Goal: Communication & Community: Share content

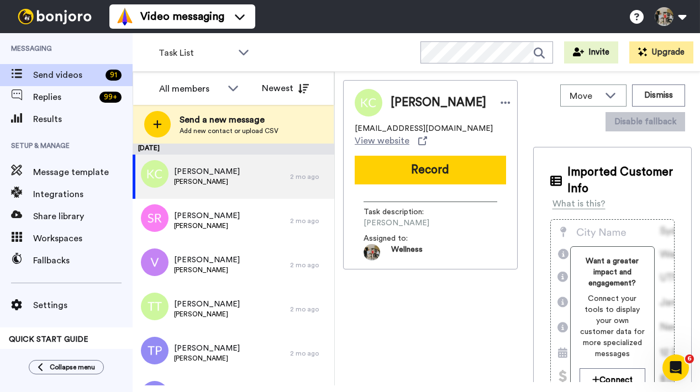
click at [225, 123] on span "Send a new message" at bounding box center [228, 119] width 99 height 13
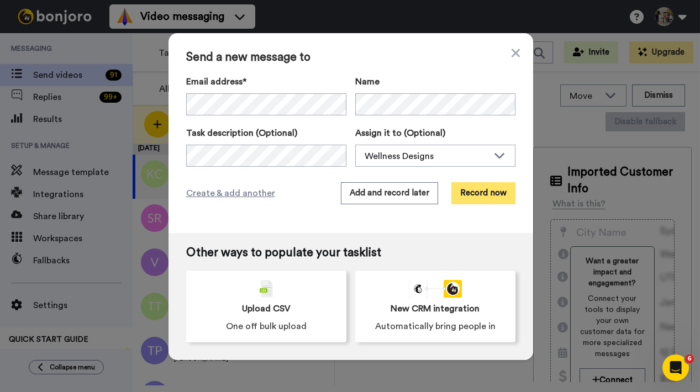
click at [491, 195] on button "Record now" at bounding box center [483, 193] width 64 height 22
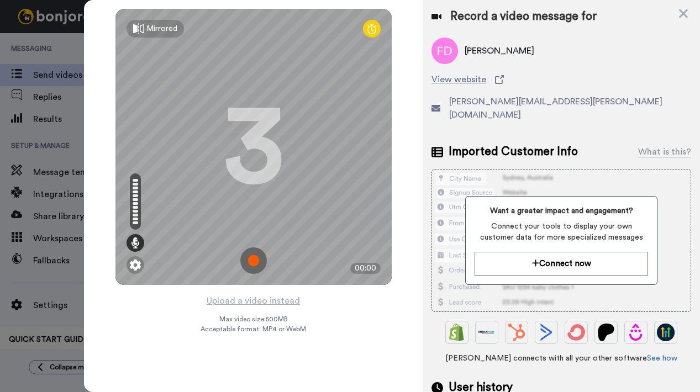
click at [256, 263] on img at bounding box center [253, 260] width 27 height 27
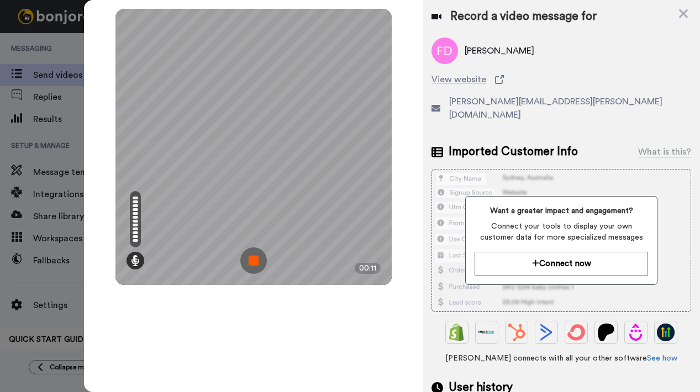
click at [253, 263] on img at bounding box center [253, 260] width 27 height 27
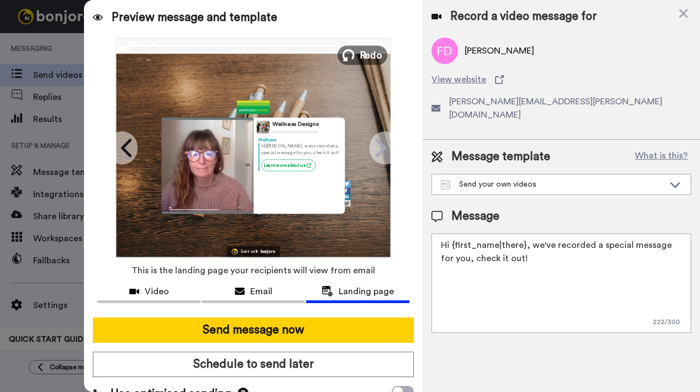
click at [372, 56] on span "Redo" at bounding box center [370, 54] width 23 height 14
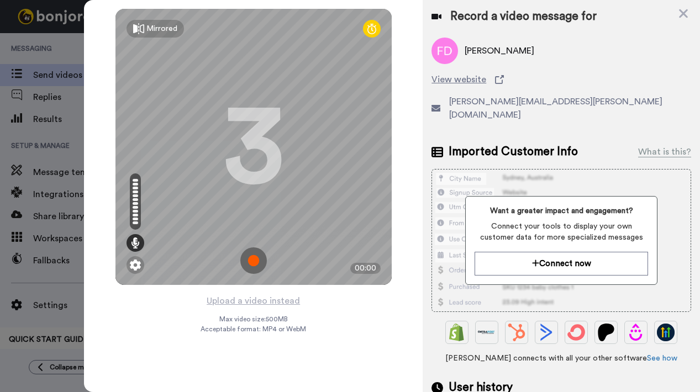
click at [255, 259] on img at bounding box center [253, 260] width 27 height 27
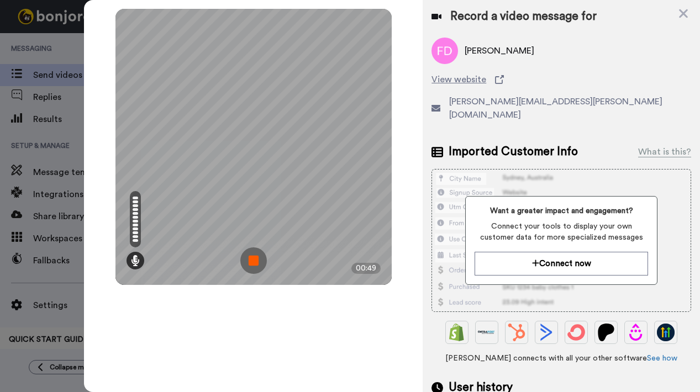
click at [256, 261] on img at bounding box center [253, 260] width 27 height 27
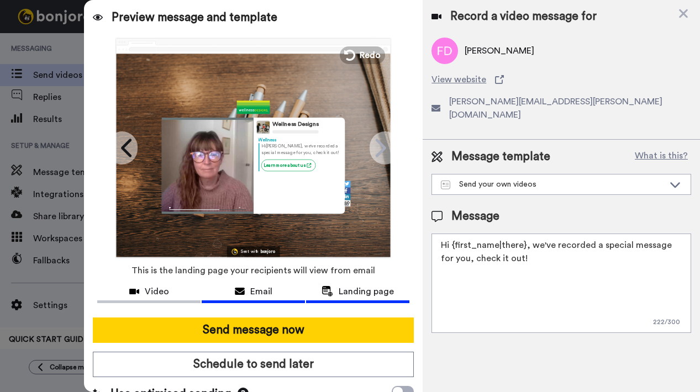
click at [254, 292] on span "Email" at bounding box center [261, 291] width 22 height 13
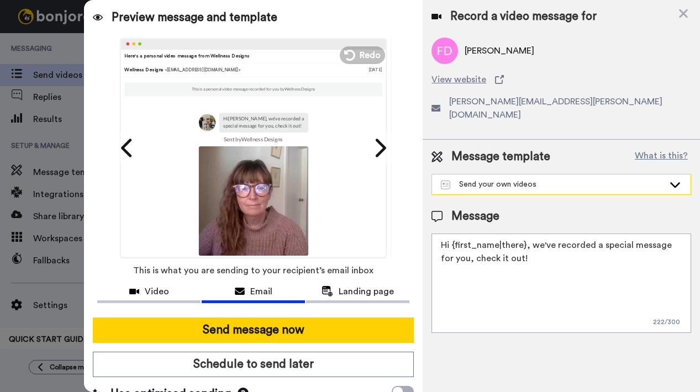
click at [501, 179] on div "Send your own videos" at bounding box center [552, 184] width 223 height 11
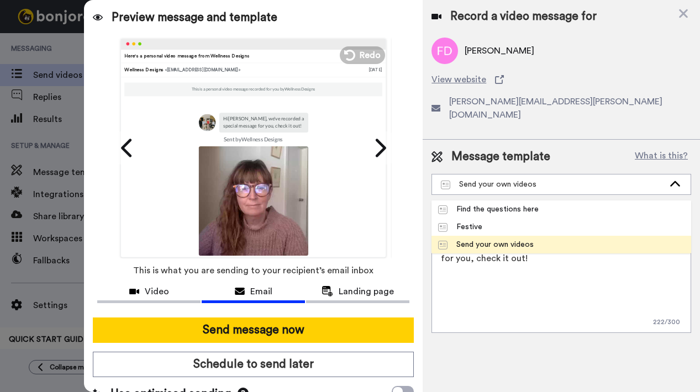
click at [499, 239] on div "Send your own videos" at bounding box center [486, 244] width 96 height 11
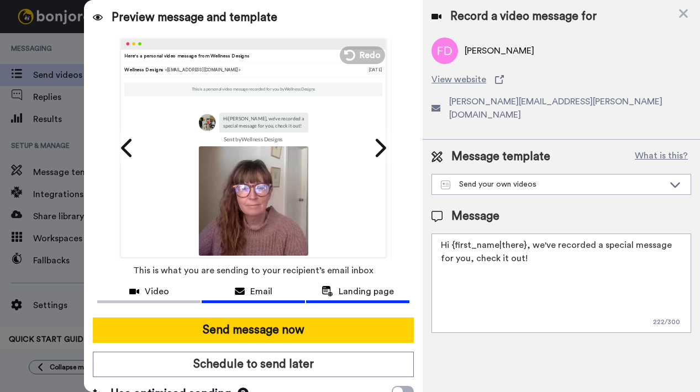
click at [356, 291] on span "Landing page" at bounding box center [365, 291] width 55 height 13
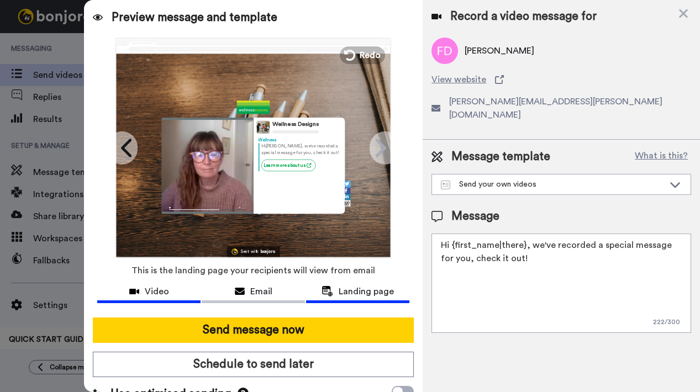
click at [149, 293] on span "Video" at bounding box center [157, 291] width 24 height 13
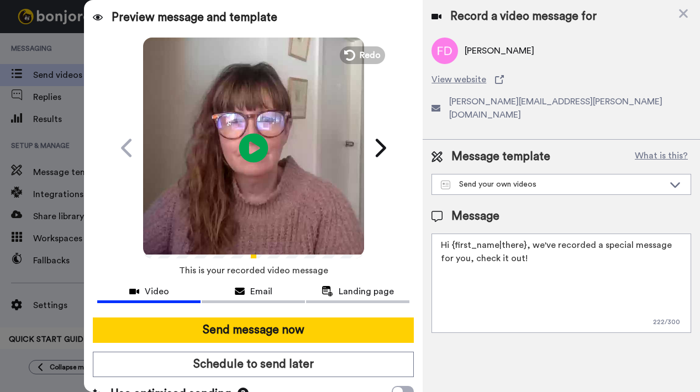
click at [249, 147] on icon "Play/Pause" at bounding box center [253, 147] width 29 height 52
click at [244, 291] on div "Email" at bounding box center [253, 291] width 103 height 13
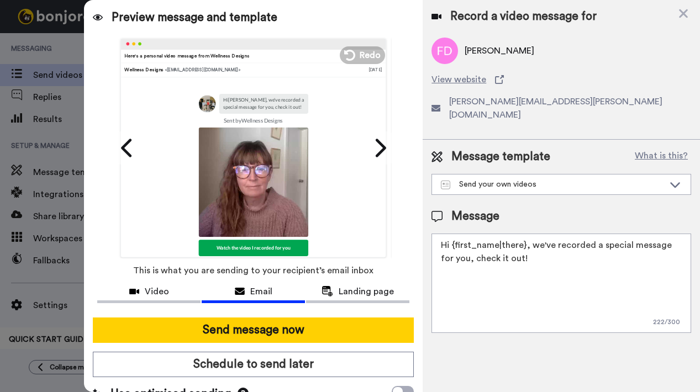
scroll to position [89, 0]
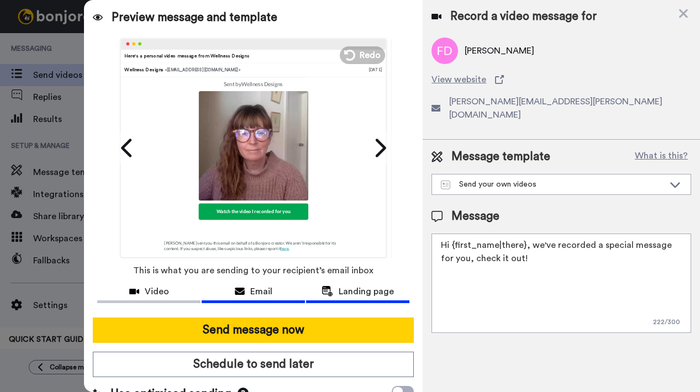
click at [342, 293] on span "Landing page" at bounding box center [365, 291] width 55 height 13
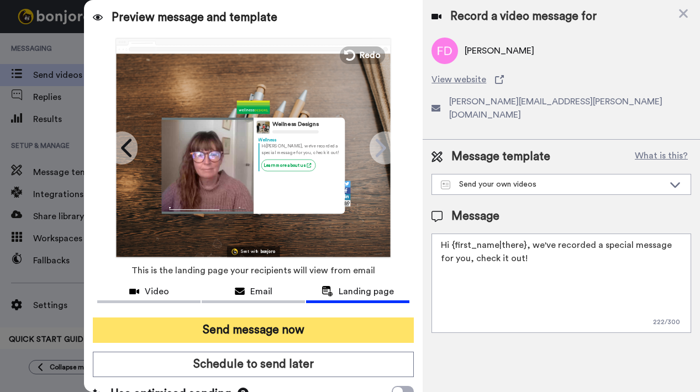
click at [258, 327] on button "Send message now" at bounding box center [253, 329] width 321 height 25
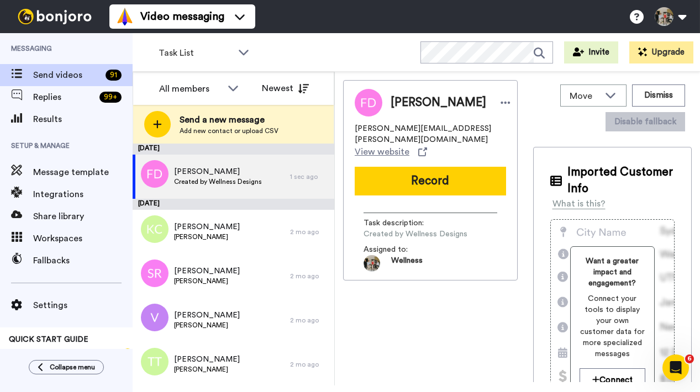
scroll to position [0, 0]
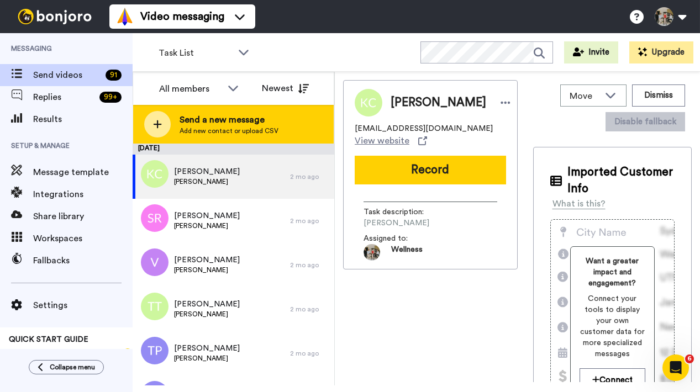
click at [254, 130] on span "Add new contact or upload CSV" at bounding box center [228, 130] width 99 height 9
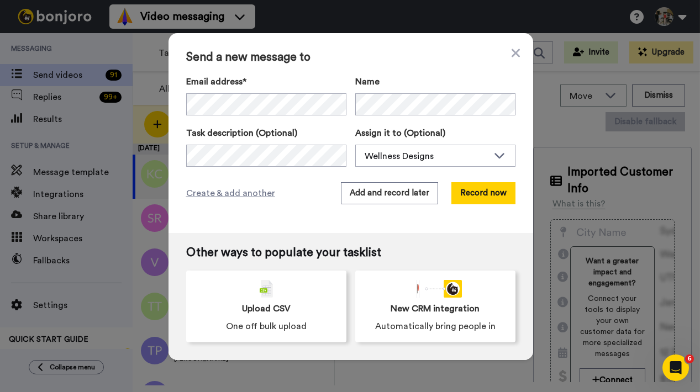
click at [424, 69] on div "Send a new message to Email address* No search result for ‘ [EMAIL_ADDRESS][DOM…" at bounding box center [350, 133] width 364 height 200
click at [489, 192] on button "Record now" at bounding box center [483, 193] width 64 height 22
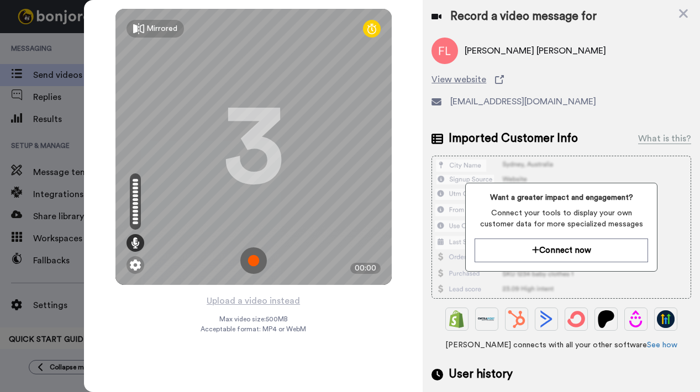
click at [257, 261] on img at bounding box center [253, 260] width 27 height 27
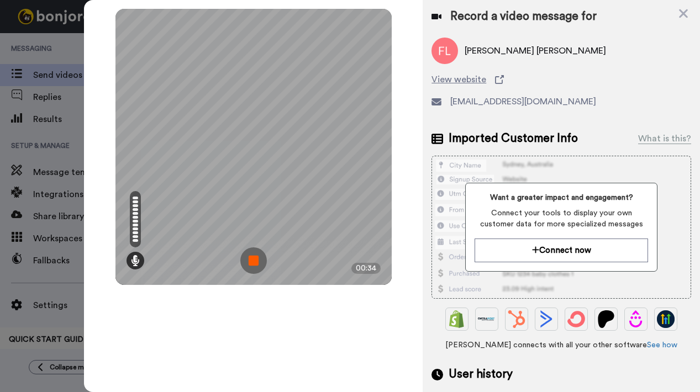
click at [255, 262] on img at bounding box center [253, 260] width 27 height 27
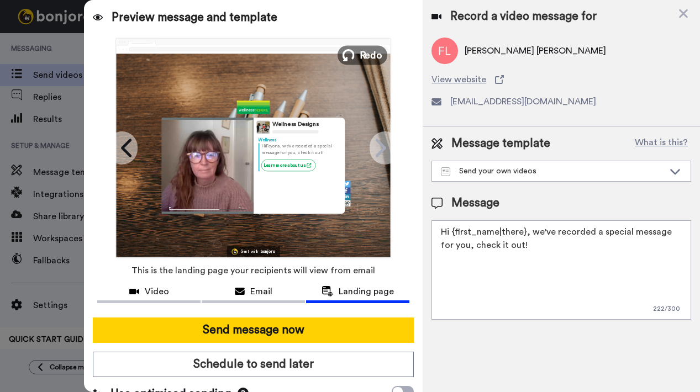
click at [369, 54] on span "Redo" at bounding box center [370, 54] width 23 height 14
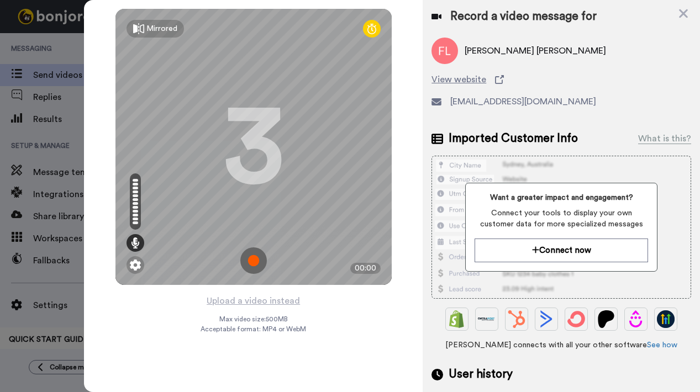
click at [253, 259] on img at bounding box center [253, 260] width 27 height 27
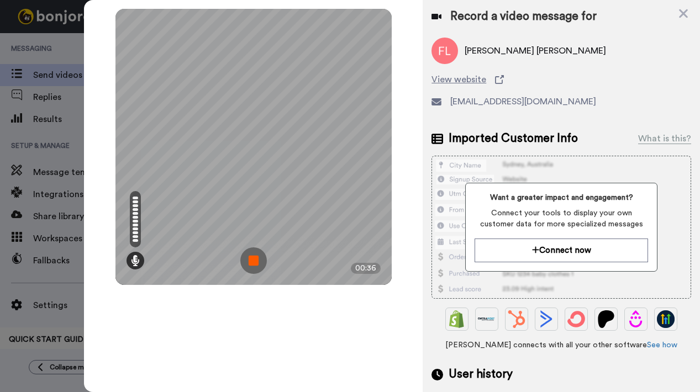
click at [254, 262] on img at bounding box center [253, 260] width 27 height 27
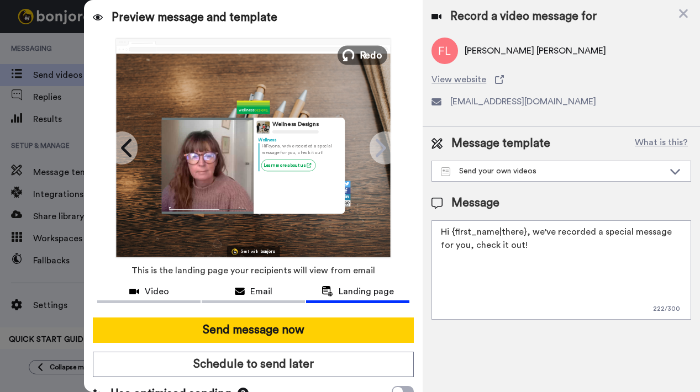
click at [367, 57] on span "Redo" at bounding box center [370, 54] width 23 height 14
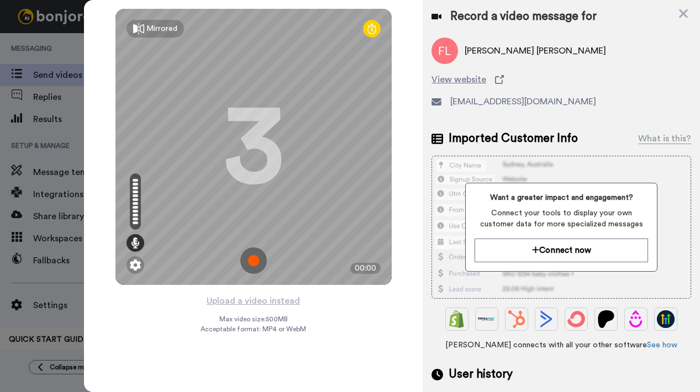
click at [255, 258] on img at bounding box center [253, 260] width 27 height 27
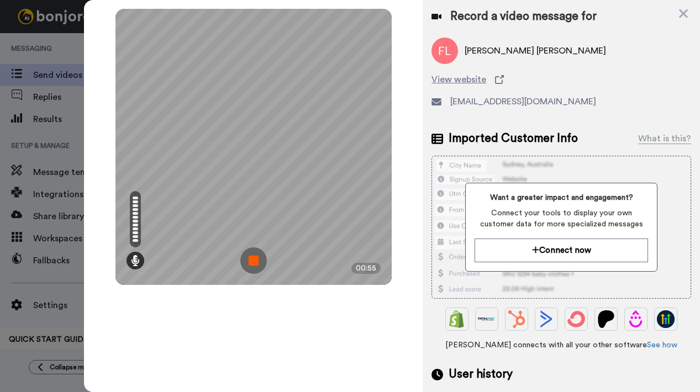
click at [257, 261] on img at bounding box center [253, 260] width 27 height 27
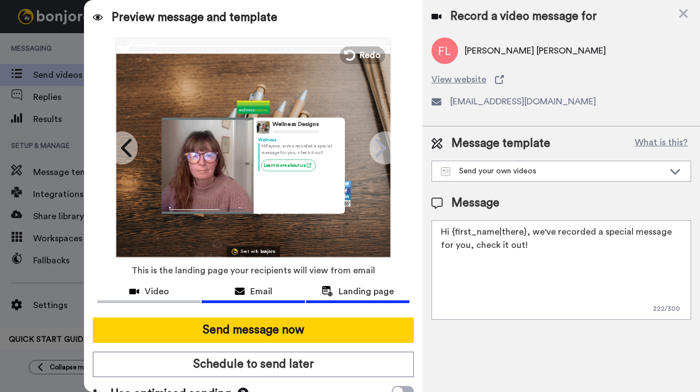
click at [269, 294] on div "Email" at bounding box center [253, 291] width 103 height 13
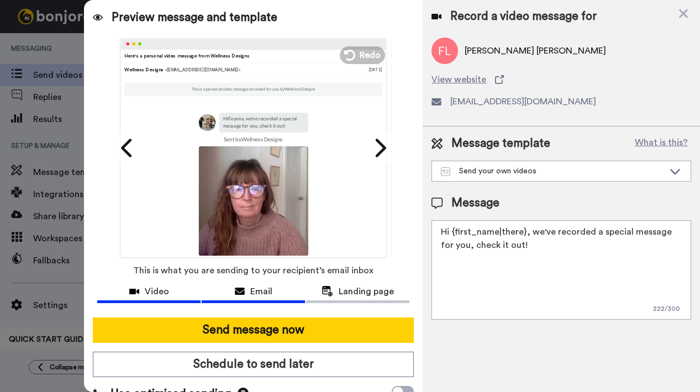
click at [152, 290] on span "Video" at bounding box center [157, 291] width 24 height 13
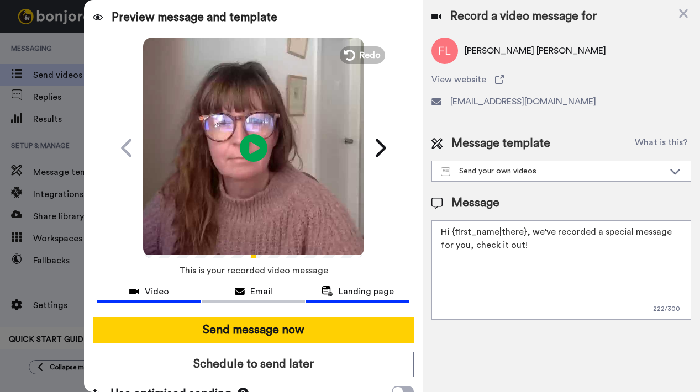
click at [363, 288] on span "Landing page" at bounding box center [365, 291] width 55 height 13
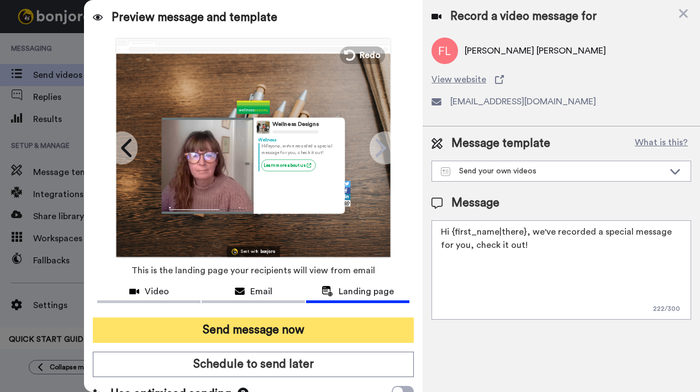
click at [285, 333] on button "Send message now" at bounding box center [253, 329] width 321 height 25
